Goal: Transaction & Acquisition: Download file/media

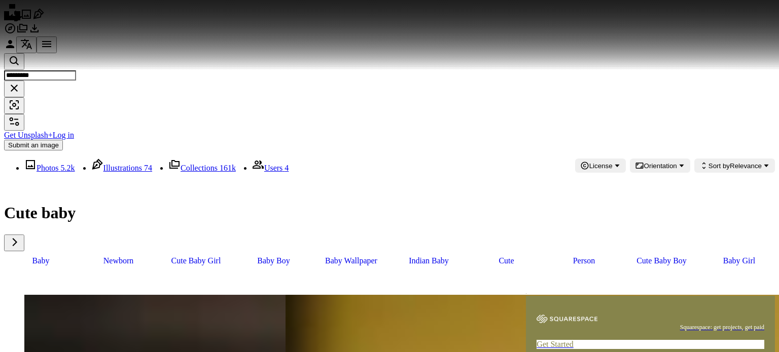
scroll to position [2840, 0]
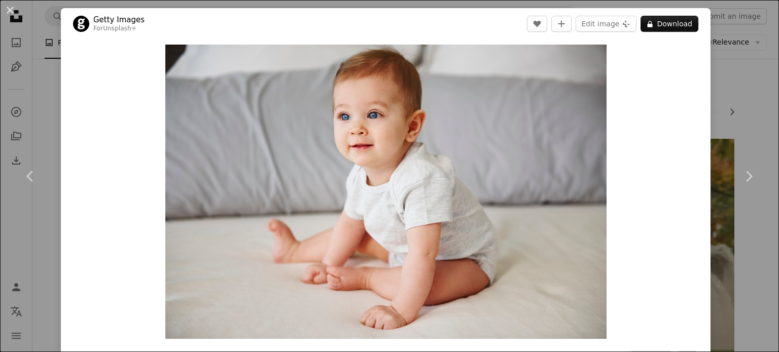
scroll to position [2840, 0]
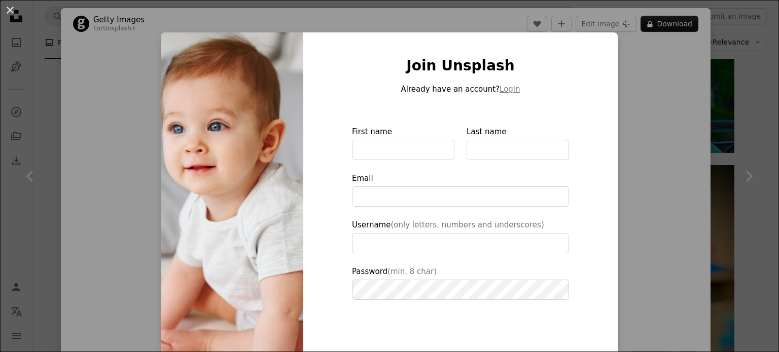
click at [631, 58] on div "An X shape Join Unsplash Already have an account? Login First name Last name Em…" at bounding box center [389, 176] width 779 height 352
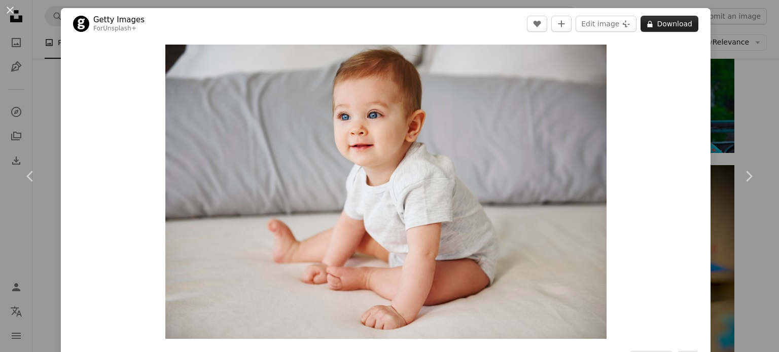
click at [662, 28] on button "A lock Download" at bounding box center [669, 24] width 58 height 16
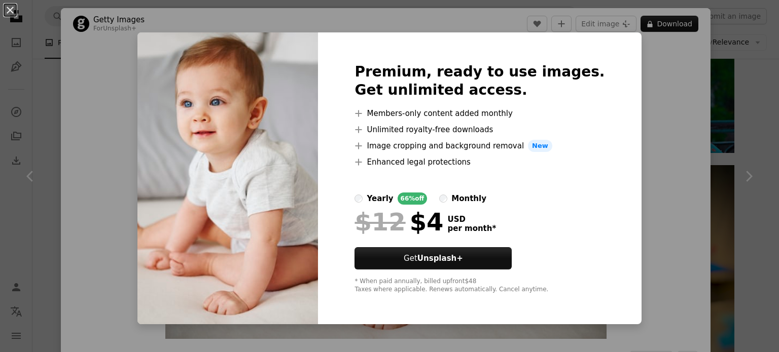
click at [670, 137] on div "An X shape Premium, ready to use images. Get unlimited access. A plus sign Memb…" at bounding box center [389, 176] width 779 height 352
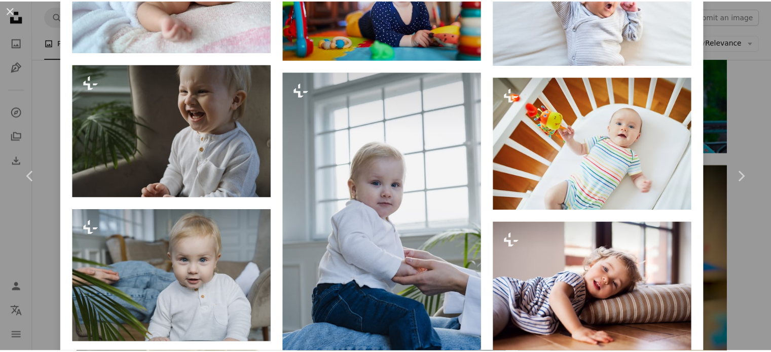
scroll to position [5062, 0]
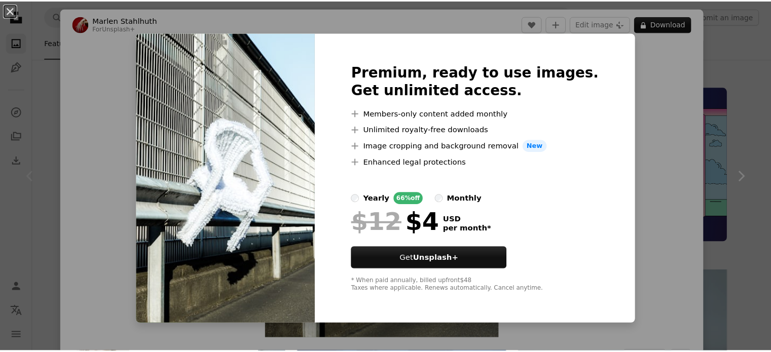
scroll to position [304, 0]
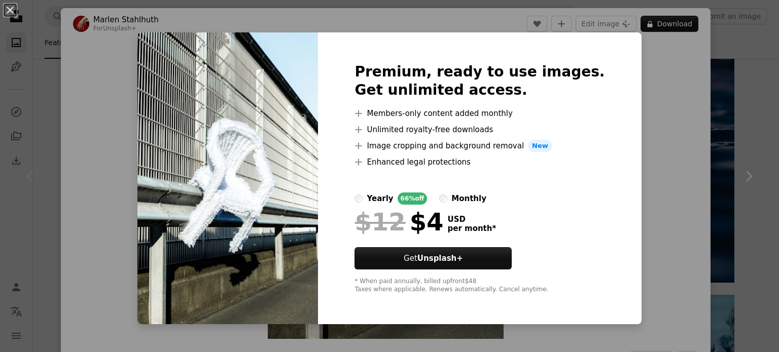
click at [714, 125] on div "An X shape Premium, ready to use images. Get unlimited access. A plus sign Memb…" at bounding box center [389, 176] width 779 height 352
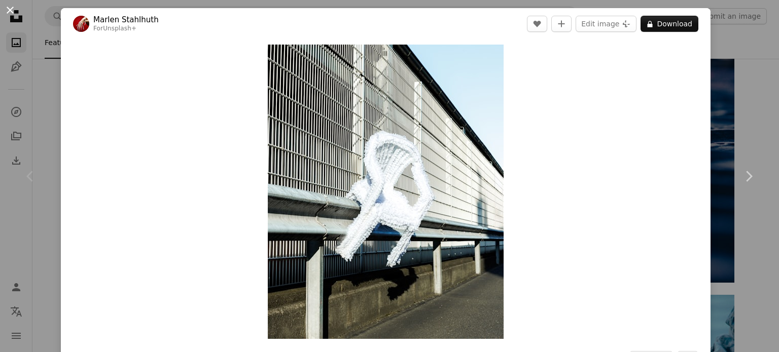
click at [12, 8] on button "An X shape" at bounding box center [10, 10] width 12 height 12
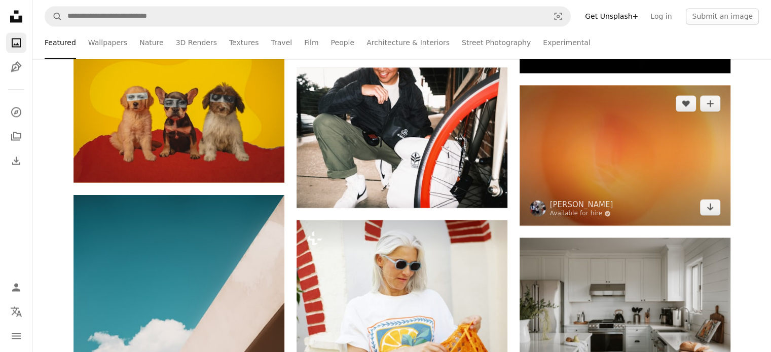
scroll to position [1876, 0]
